Goal: Task Accomplishment & Management: Use online tool/utility

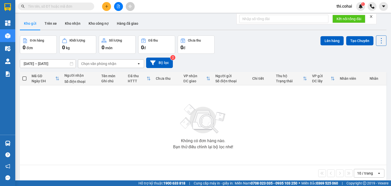
click at [372, 15] on icon "close" at bounding box center [371, 17] width 4 height 4
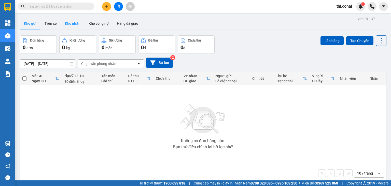
click at [73, 23] on button "Kho nhận" at bounding box center [73, 23] width 24 height 12
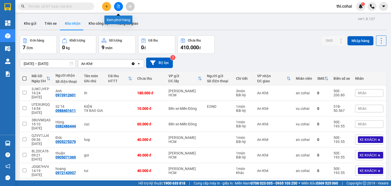
click at [117, 5] on icon "file-add" at bounding box center [119, 7] width 4 height 4
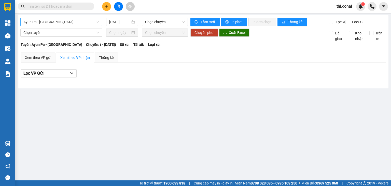
click at [92, 23] on span "Ayun Pa - Sài Gòn" at bounding box center [61, 22] width 76 height 8
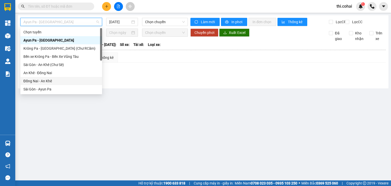
click at [49, 80] on div "Đồng Nai - An Khê" at bounding box center [61, 81] width 76 height 6
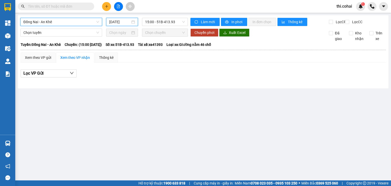
click at [125, 22] on input "12/08/2025" at bounding box center [119, 22] width 21 height 6
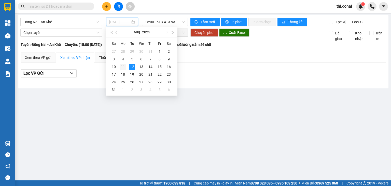
click at [123, 66] on div "11" at bounding box center [123, 67] width 6 height 6
type input "11/08/2025"
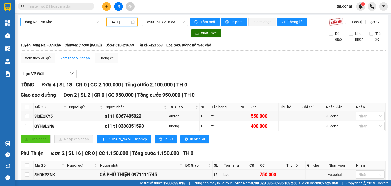
click at [88, 22] on span "Đồng Nai - An Khê" at bounding box center [61, 22] width 76 height 8
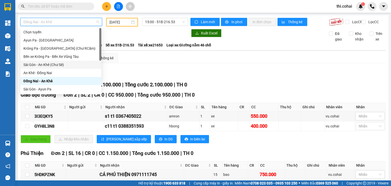
click at [45, 66] on div "Sài Gòn - An Khê (Chư Sê)" at bounding box center [60, 65] width 75 height 6
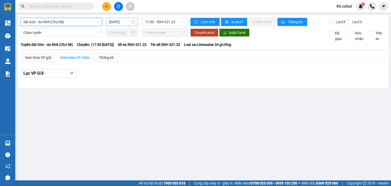
click at [114, 19] on input "12/08/2025" at bounding box center [119, 22] width 21 height 6
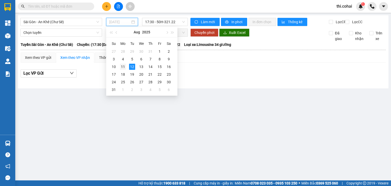
click at [123, 66] on div "11" at bounding box center [123, 67] width 6 height 6
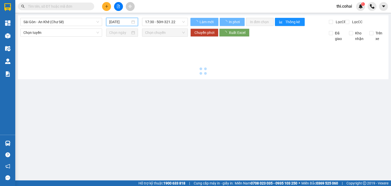
type input "11/08/2025"
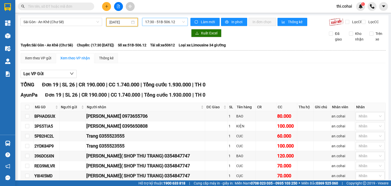
click at [180, 23] on span "17:30 - 51B-506.12" at bounding box center [165, 22] width 40 height 8
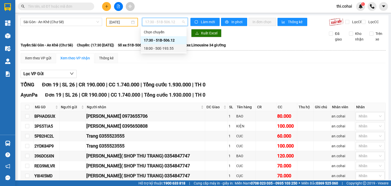
click at [171, 49] on div "18:00 - 50E-193.55" at bounding box center [164, 49] width 40 height 6
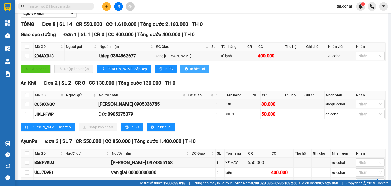
scroll to position [127, 0]
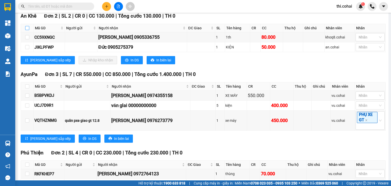
click at [28, 30] on input "checkbox" at bounding box center [27, 28] width 4 height 4
checkbox input "true"
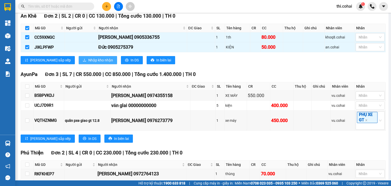
click at [88, 60] on span "Nhập kho nhận" at bounding box center [100, 60] width 25 height 6
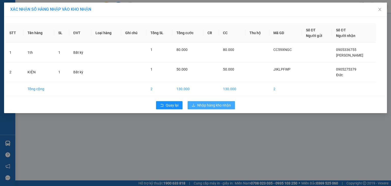
click at [223, 106] on span "Nhập hàng kho nhận" at bounding box center [214, 105] width 34 height 6
